Goal: Task Accomplishment & Management: Use online tool/utility

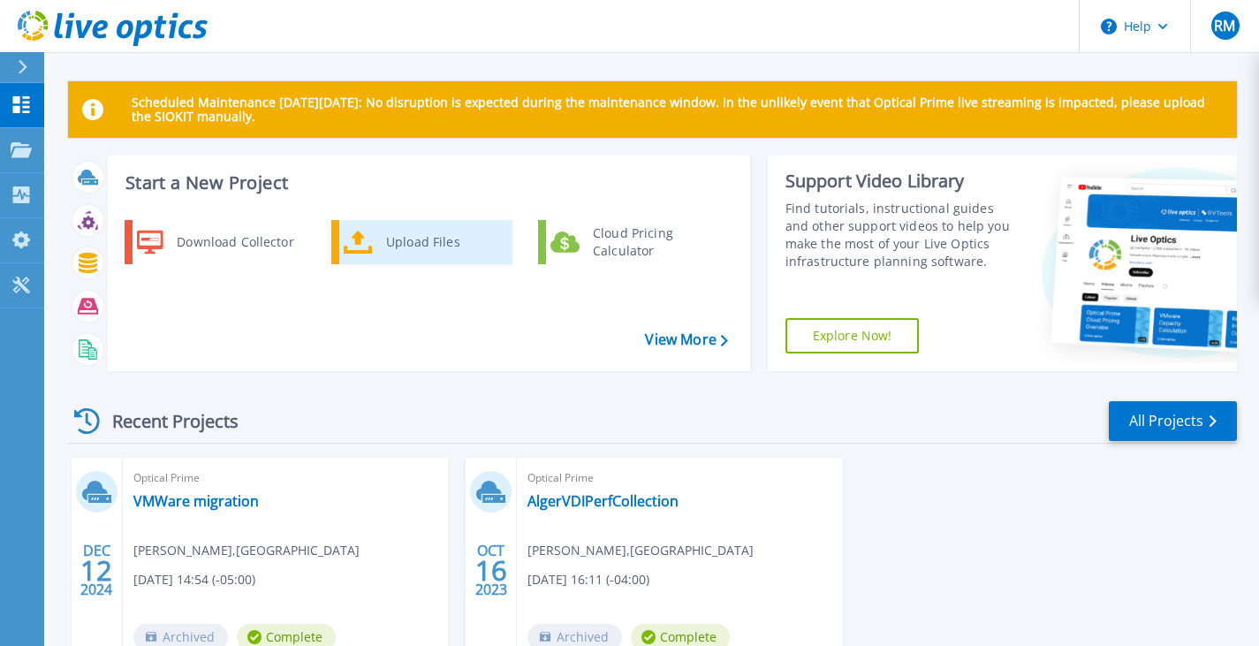
click at [408, 241] on div "Upload Files" at bounding box center [442, 241] width 131 height 35
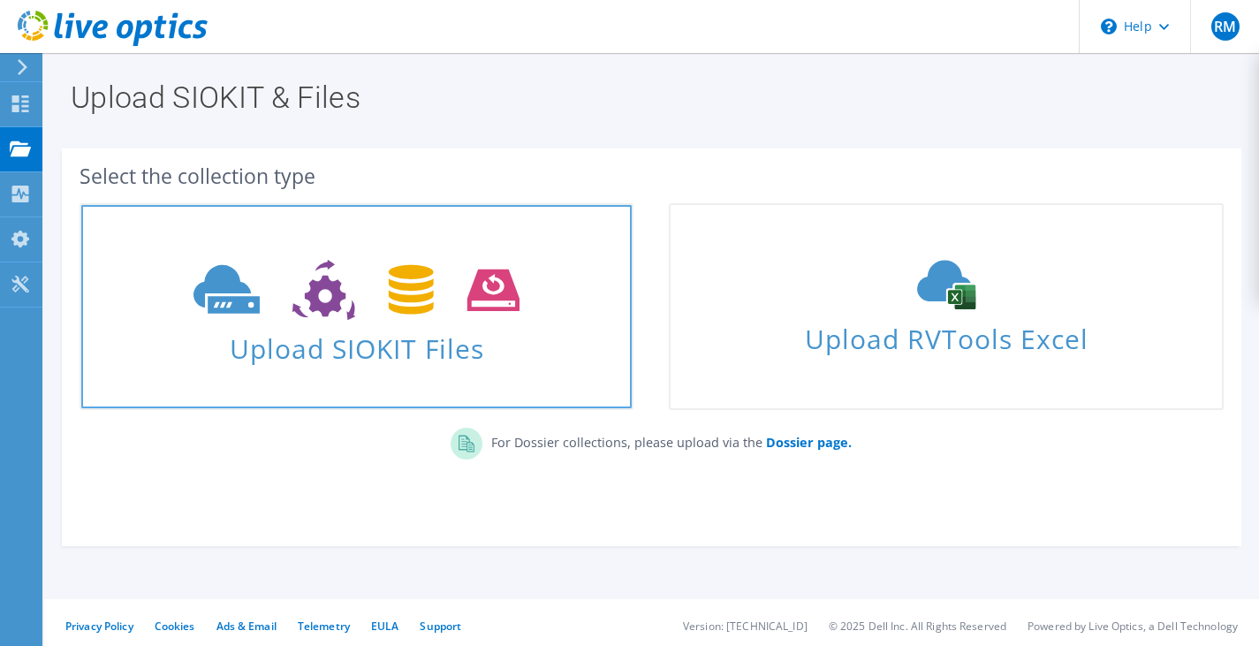
click at [301, 354] on span "Upload SIOKIT Files" at bounding box center [356, 343] width 550 height 38
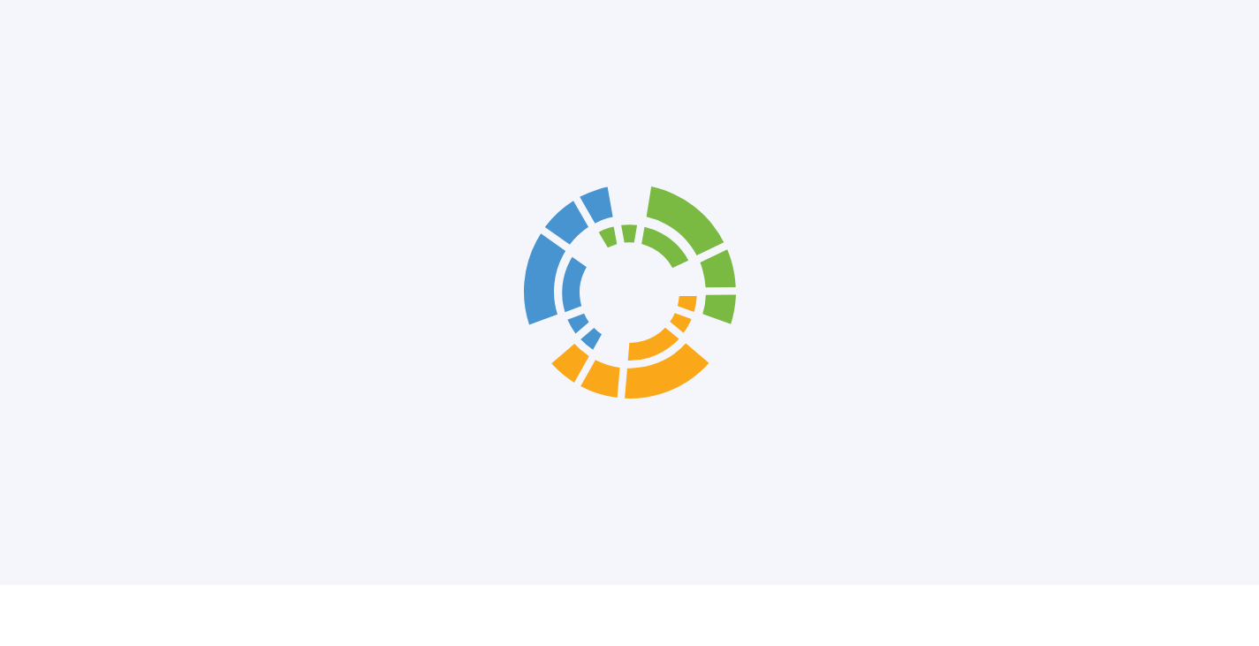
scroll to position [58, 0]
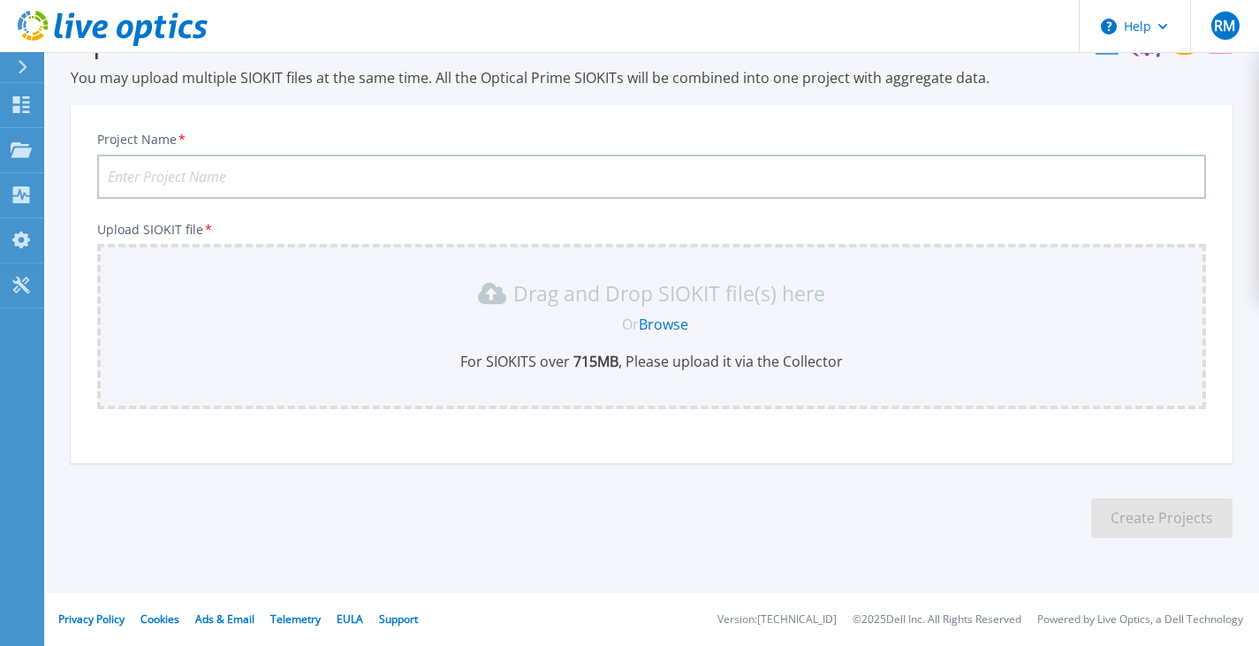
click at [352, 172] on input "Project Name *" at bounding box center [651, 177] width 1108 height 44
type input "VMWare migration"
click at [664, 322] on link "Browse" at bounding box center [663, 323] width 49 height 19
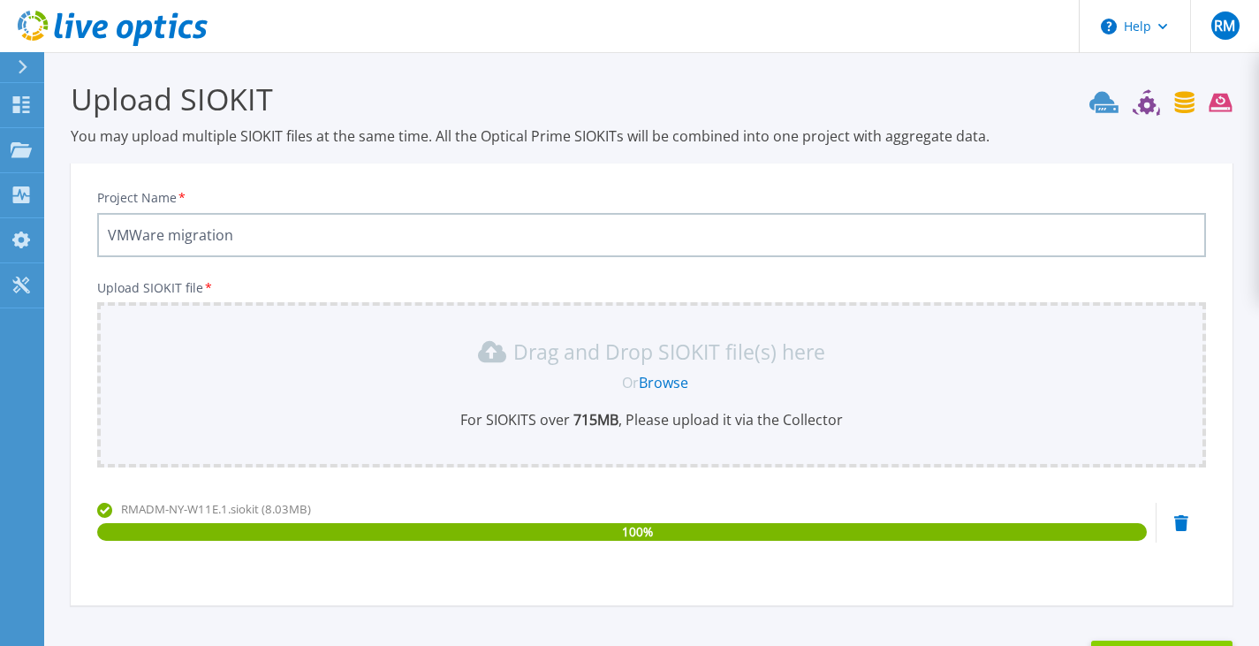
scroll to position [142, 0]
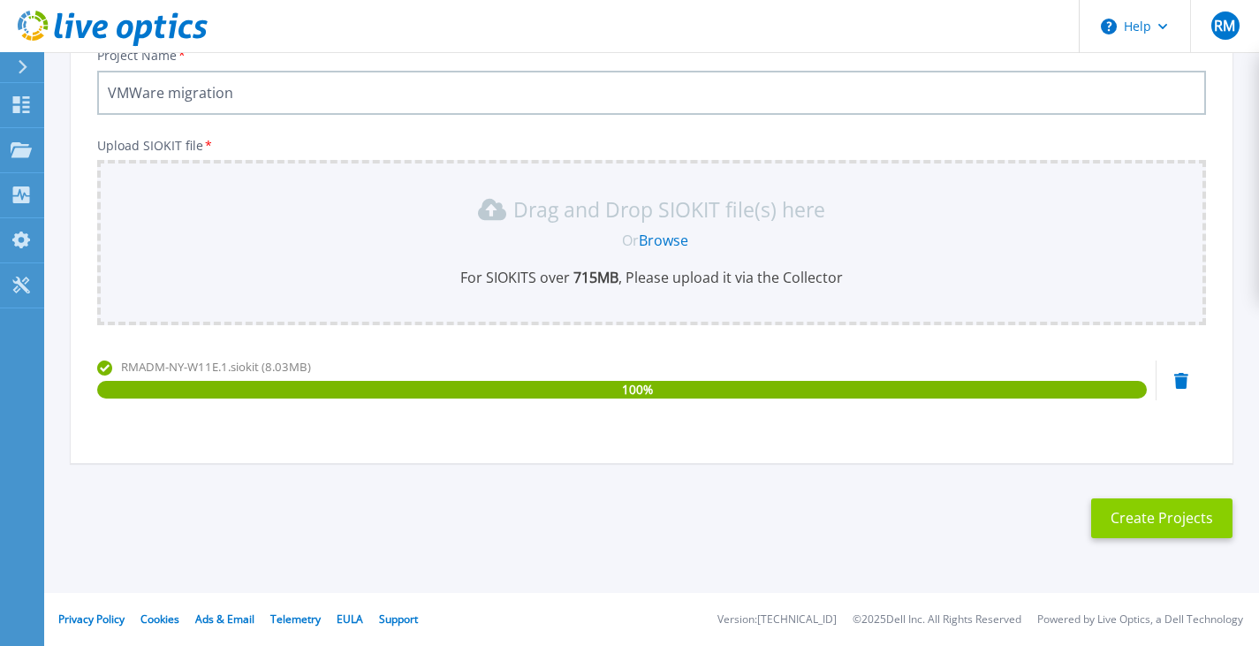
click at [1184, 526] on button "Create Projects" at bounding box center [1161, 518] width 141 height 40
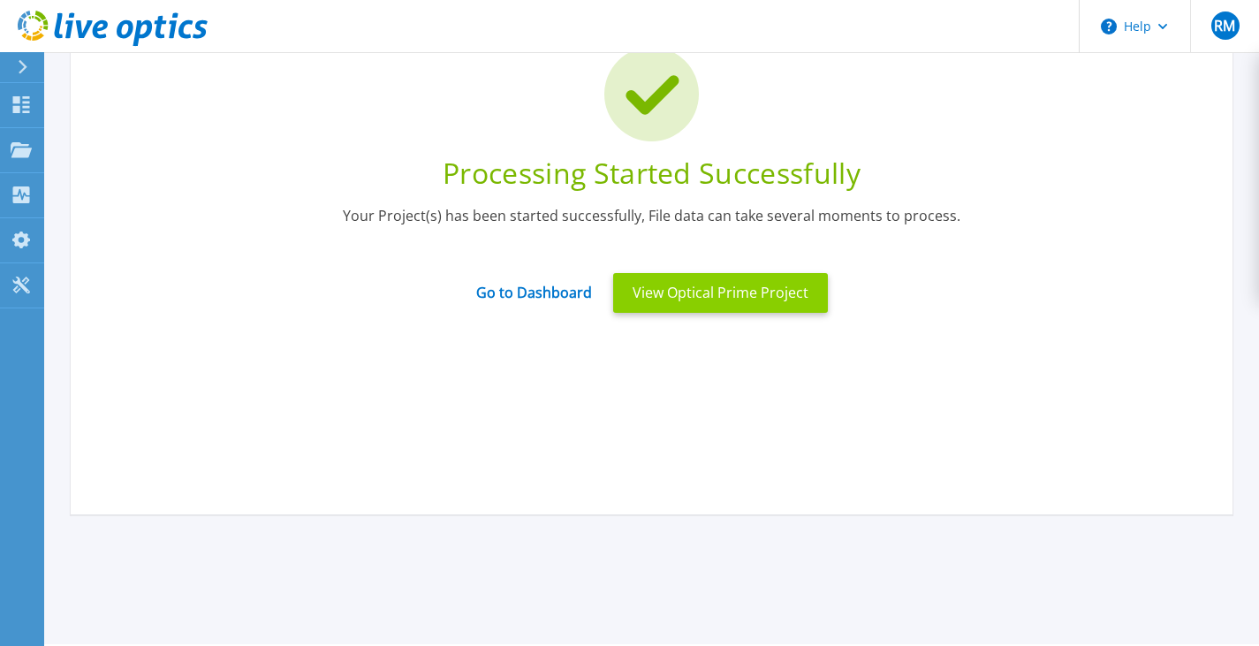
click at [737, 288] on button "View Optical Prime Project" at bounding box center [720, 293] width 215 height 40
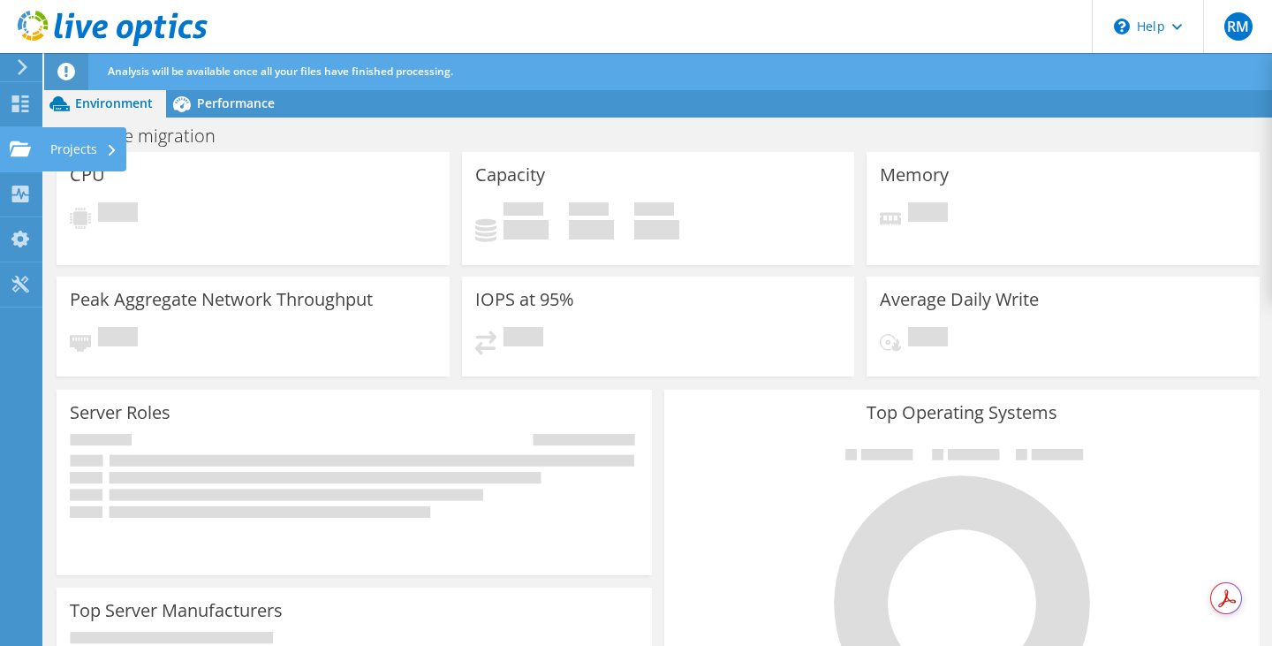
click at [87, 141] on div "Projects" at bounding box center [84, 149] width 85 height 44
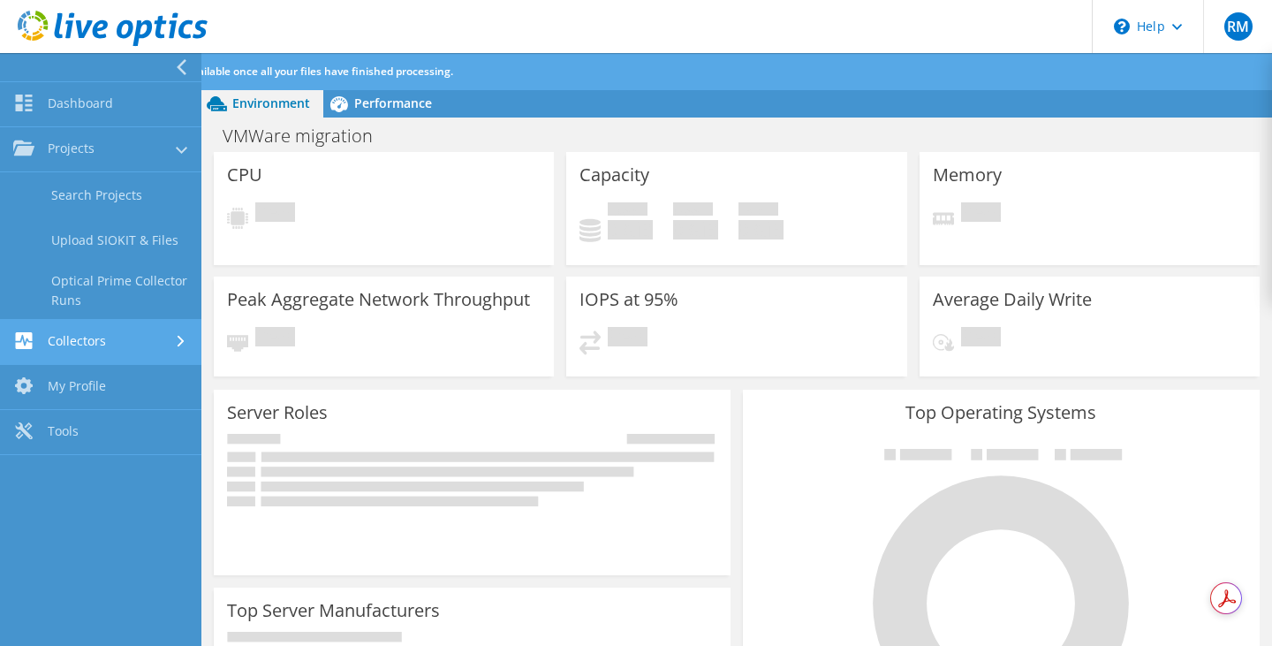
click at [169, 342] on link "Collectors" at bounding box center [100, 342] width 201 height 45
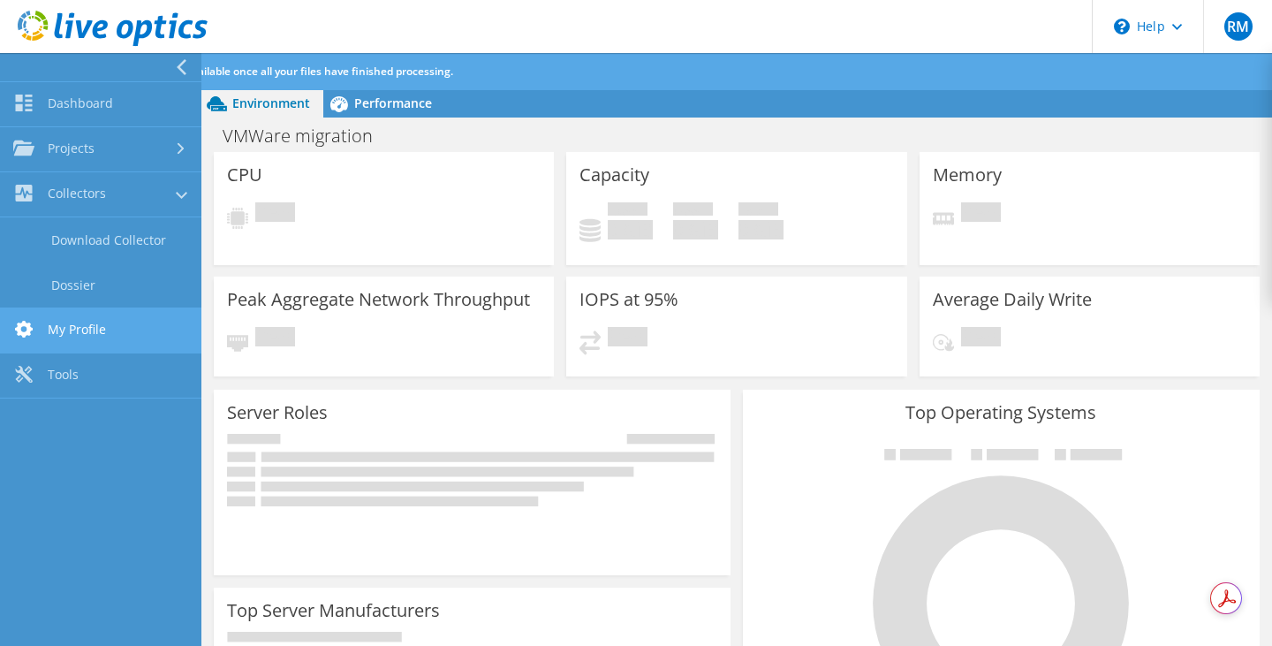
click at [88, 322] on link "My Profile" at bounding box center [100, 330] width 201 height 45
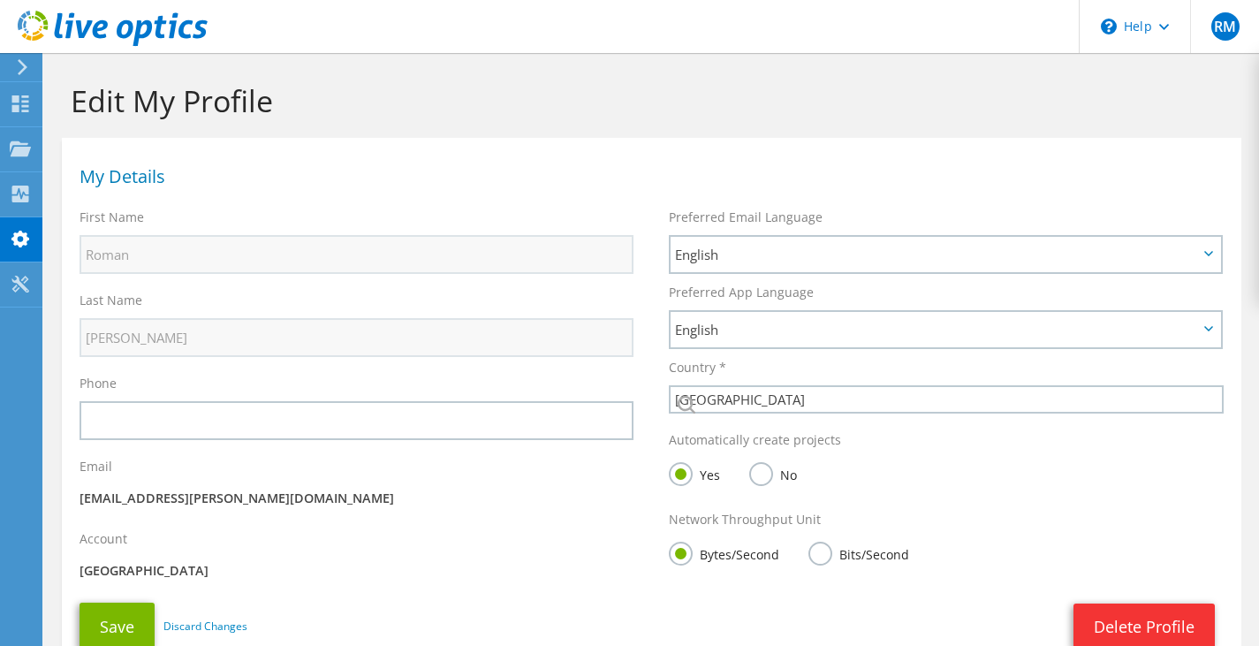
select select "224"
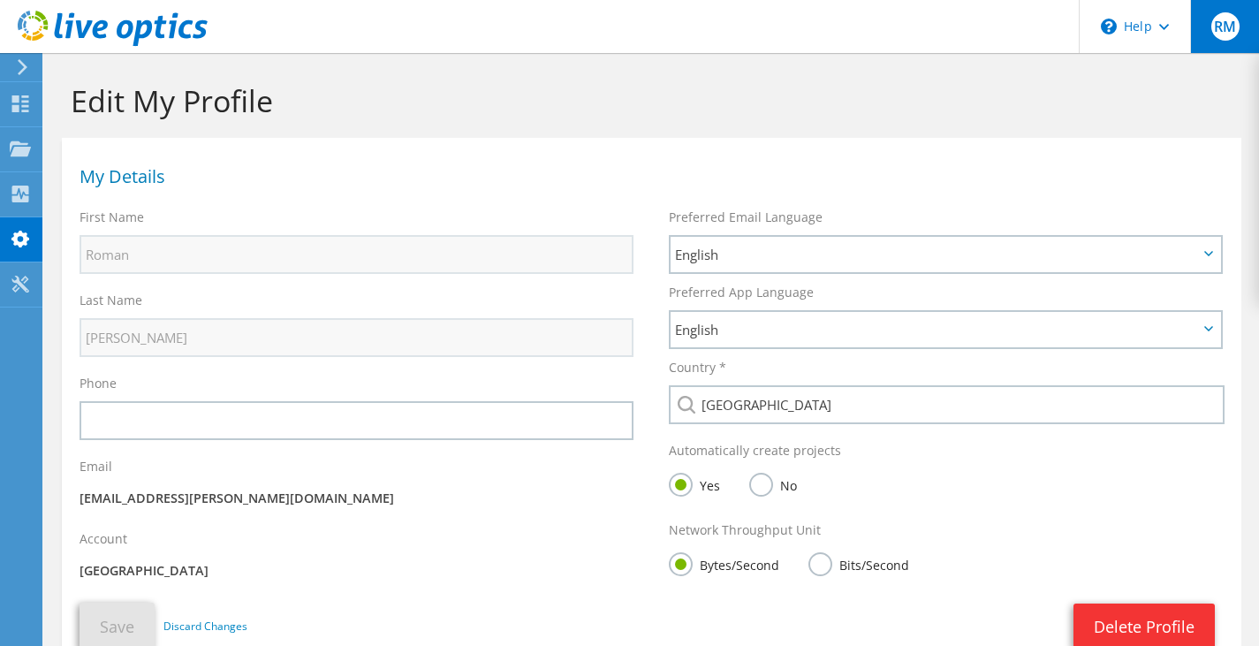
click at [1227, 30] on span "RM" at bounding box center [1225, 26] width 28 height 28
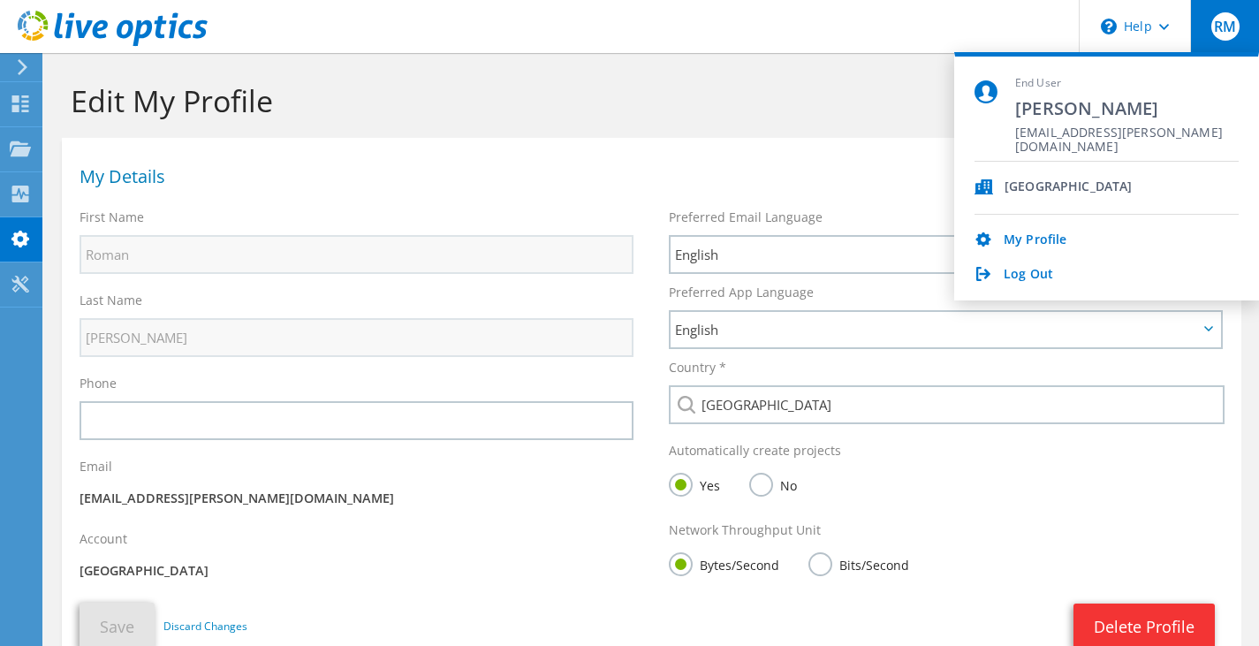
click at [1025, 192] on div "[GEOGRAPHIC_DATA]" at bounding box center [1067, 187] width 127 height 17
click at [659, 107] on h1 "Edit My Profile" at bounding box center [647, 100] width 1153 height 37
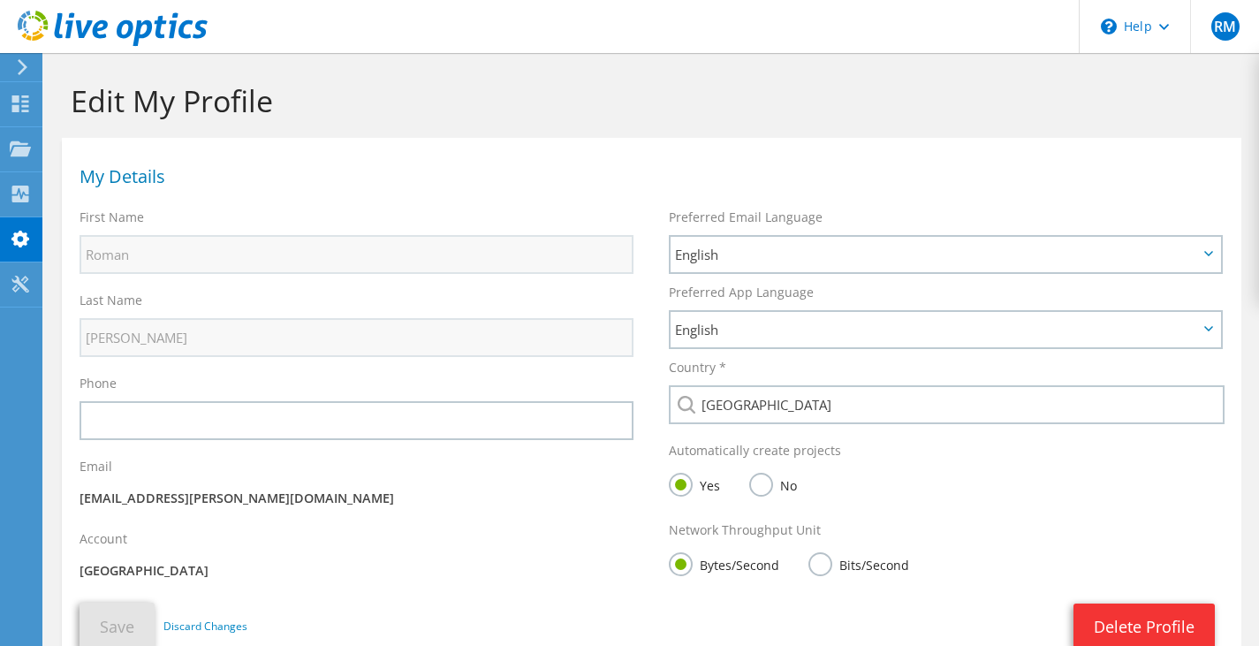
scroll to position [137, 0]
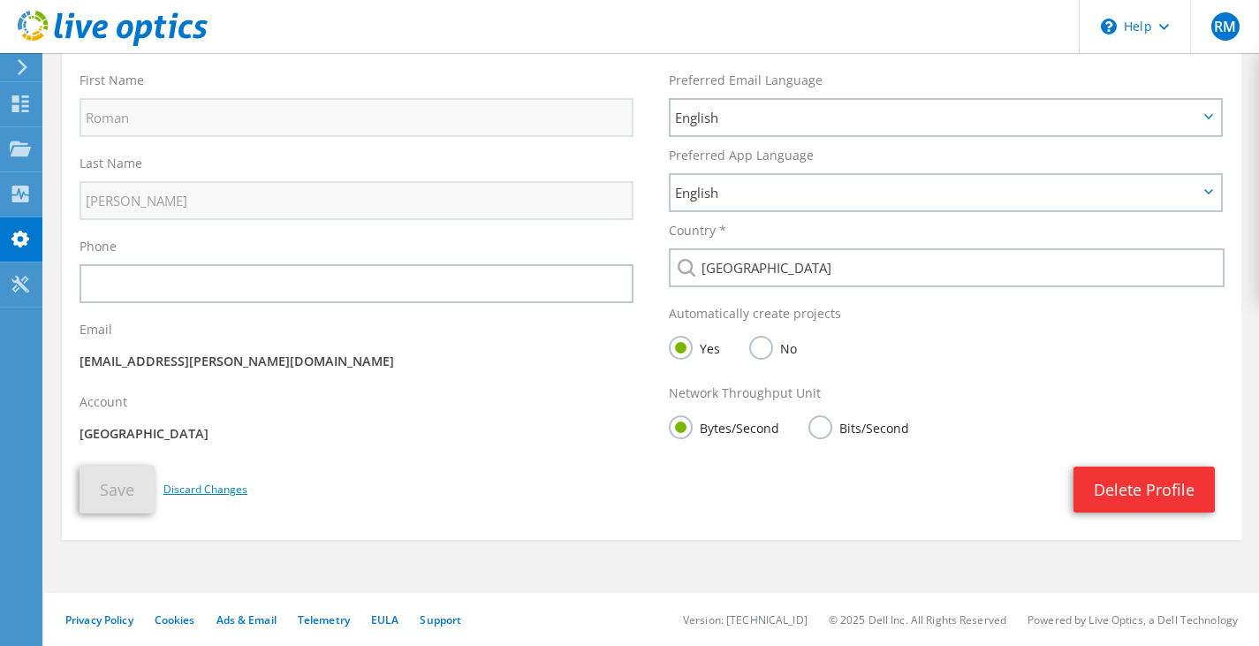
drag, startPoint x: 223, startPoint y: 489, endPoint x: 237, endPoint y: 489, distance: 13.2
click at [223, 489] on link "Discard Changes" at bounding box center [205, 489] width 84 height 19
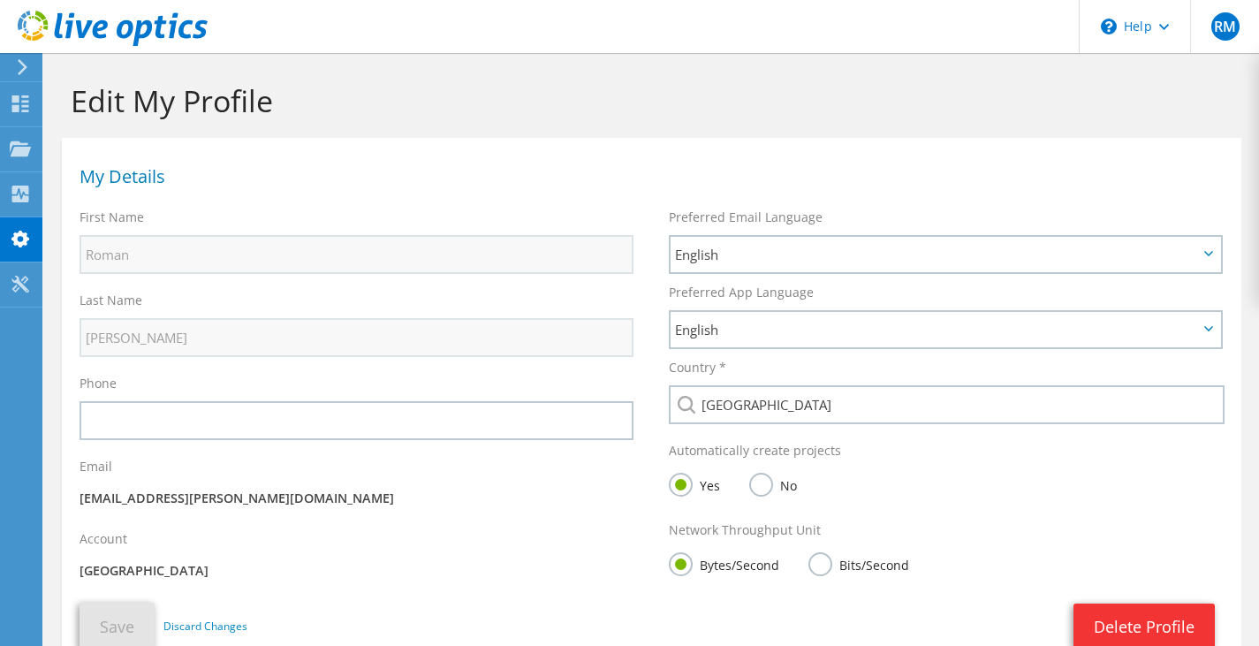
click at [25, 69] on use at bounding box center [23, 67] width 10 height 16
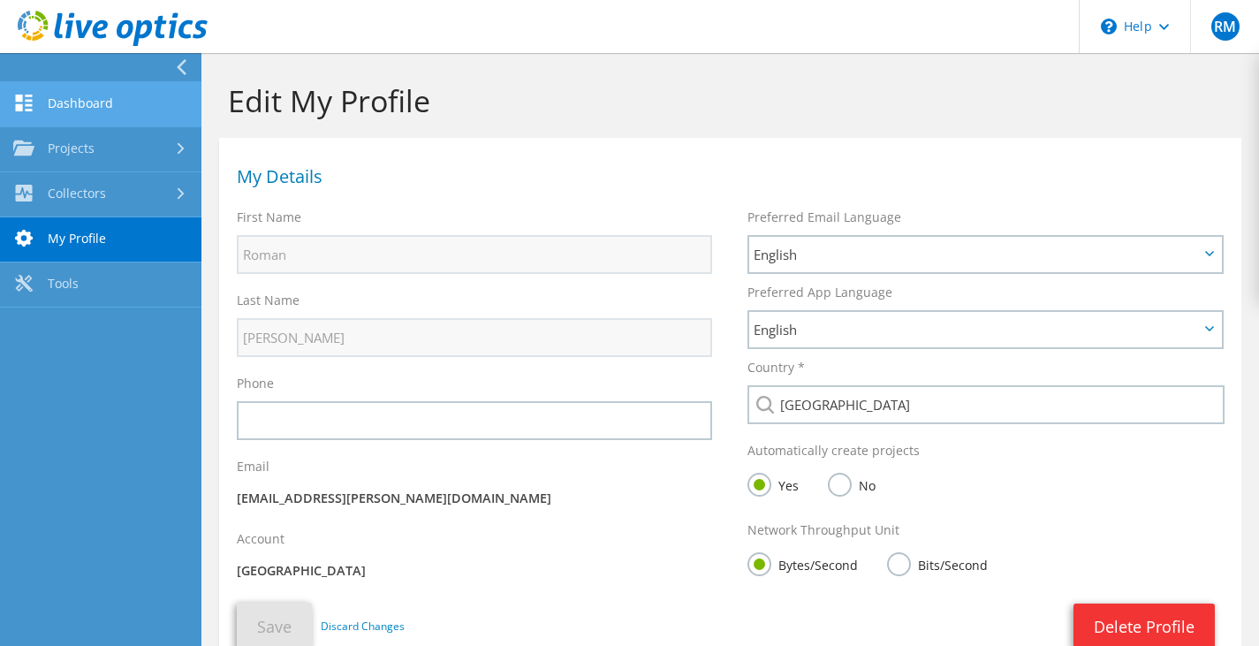
click at [82, 102] on link "Dashboard" at bounding box center [100, 104] width 201 height 45
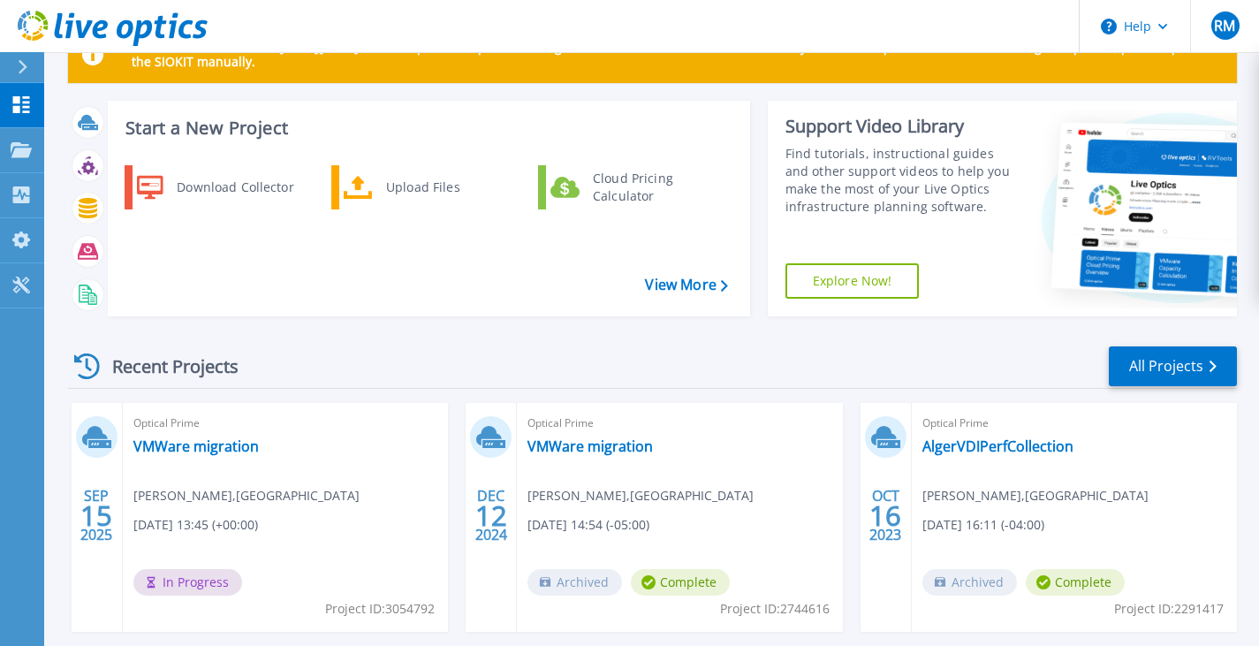
scroll to position [143, 0]
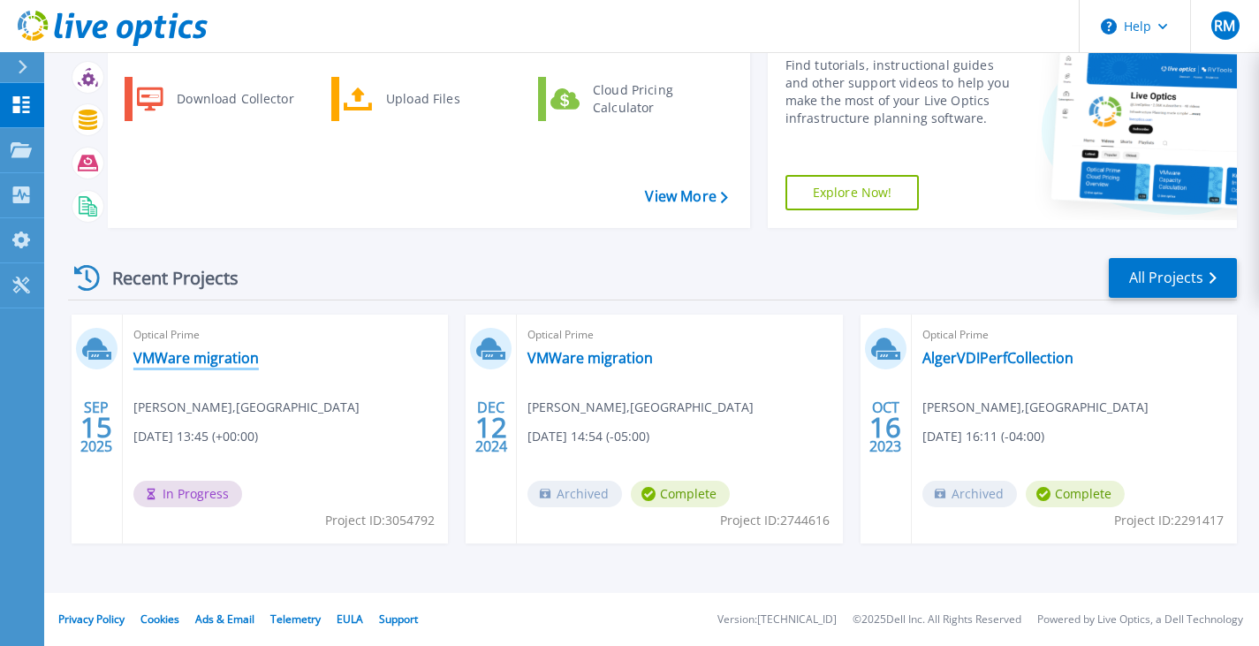
click at [227, 353] on link "VMWare migration" at bounding box center [195, 358] width 125 height 18
